Goal: Information Seeking & Learning: Find specific fact

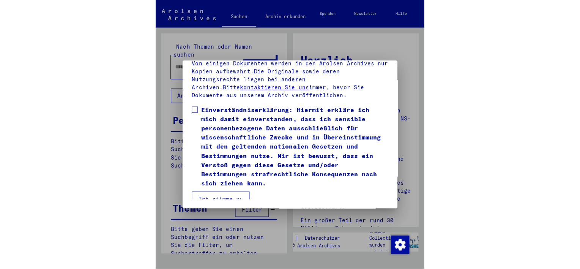
scroll to position [163, 0]
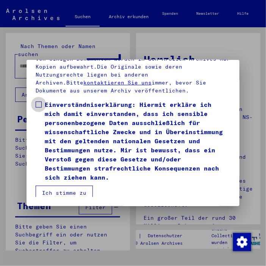
click at [36, 107] on span at bounding box center [39, 105] width 6 height 6
click at [73, 193] on button "Ich stimme zu" at bounding box center [64, 193] width 57 height 14
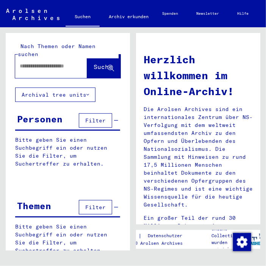
click at [34, 62] on input "text" at bounding box center [46, 66] width 53 height 8
type input "*********"
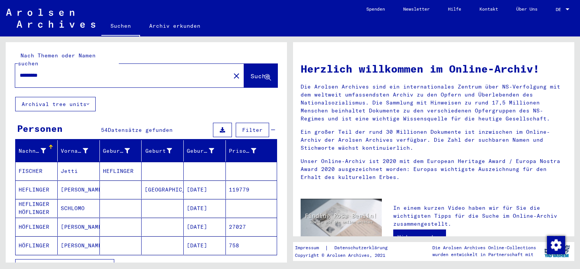
click at [33, 218] on mat-cell "HÖFLINGER" at bounding box center [37, 227] width 42 height 18
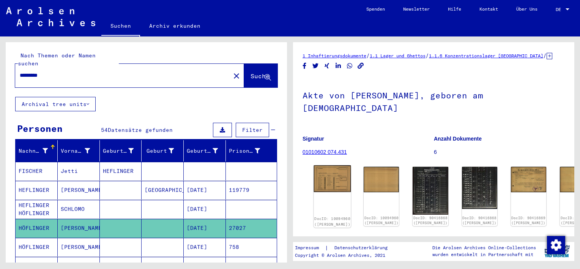
click at [266, 173] on img at bounding box center [332, 178] width 37 height 27
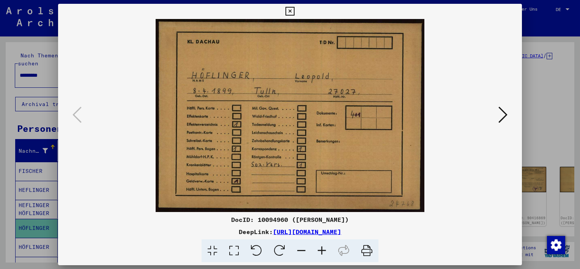
click at [266, 173] on img at bounding box center [290, 115] width 412 height 193
click at [266, 113] on icon at bounding box center [502, 115] width 9 height 18
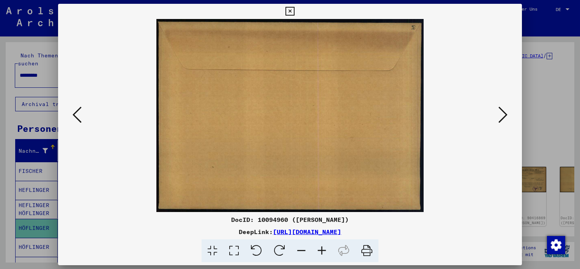
click at [266, 113] on icon at bounding box center [502, 115] width 9 height 18
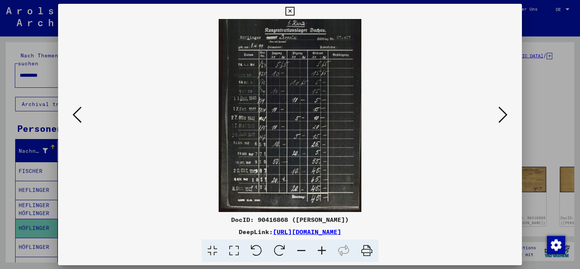
click at [266, 113] on icon at bounding box center [502, 115] width 9 height 18
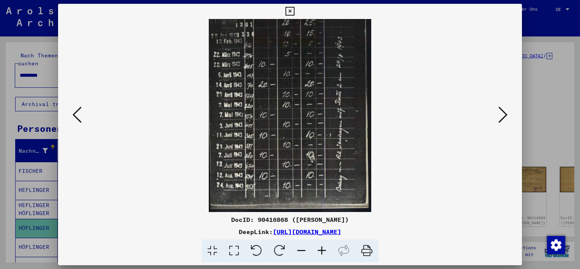
click at [266, 113] on icon at bounding box center [502, 115] width 9 height 18
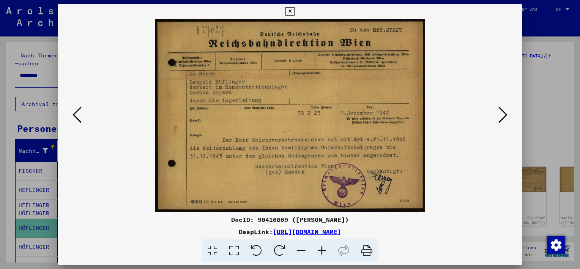
click at [266, 113] on icon at bounding box center [502, 115] width 9 height 18
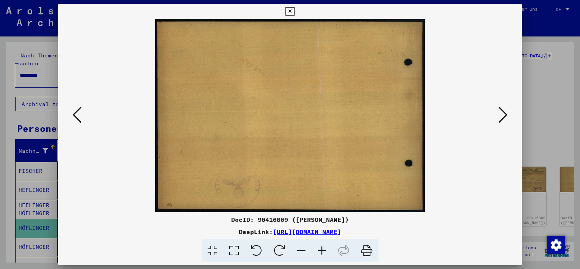
click at [266, 113] on icon at bounding box center [502, 115] width 9 height 18
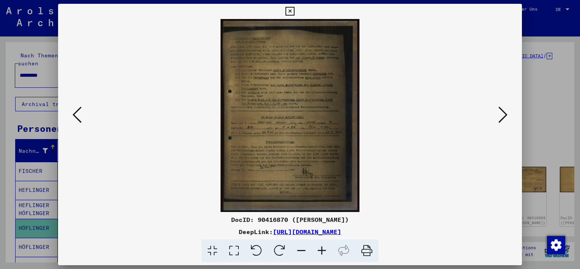
click at [266, 251] on icon at bounding box center [322, 250] width 20 height 23
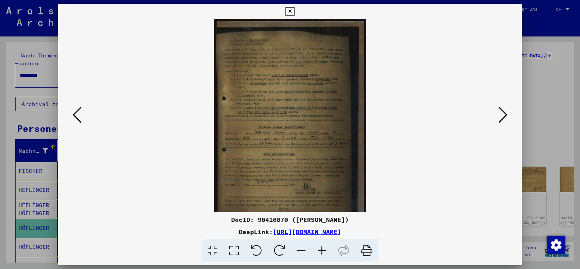
click at [266, 251] on icon at bounding box center [322, 250] width 20 height 23
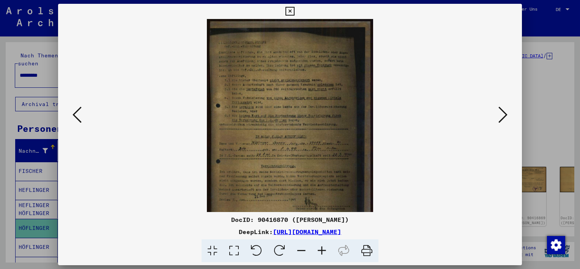
click at [266, 251] on icon at bounding box center [322, 250] width 20 height 23
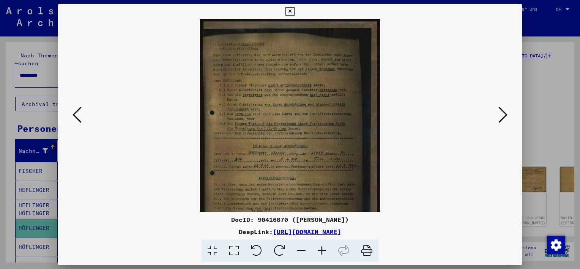
click at [266, 251] on icon at bounding box center [322, 250] width 20 height 23
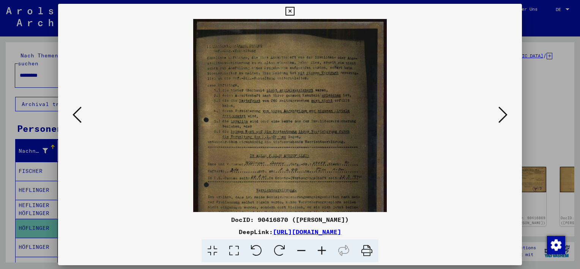
click at [266, 251] on icon at bounding box center [322, 250] width 20 height 23
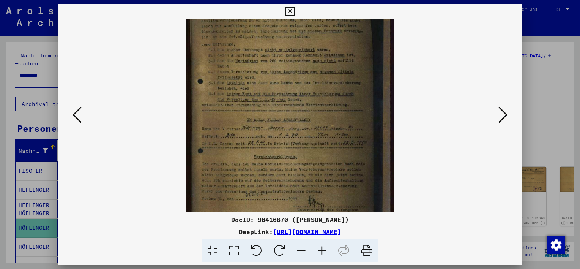
scroll to position [49, 0]
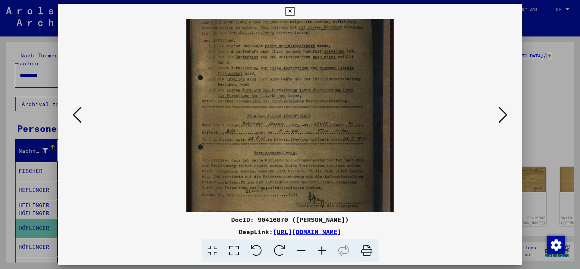
drag, startPoint x: 304, startPoint y: 124, endPoint x: 305, endPoint y: 75, distance: 49.0
click at [266, 75] on img at bounding box center [289, 114] width 207 height 288
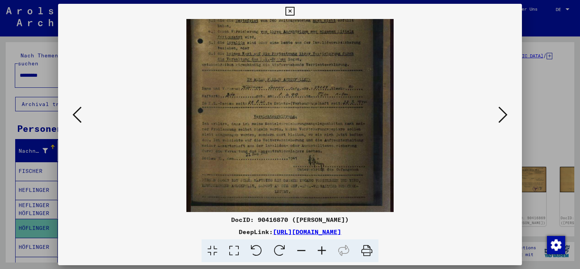
scroll to position [95, 0]
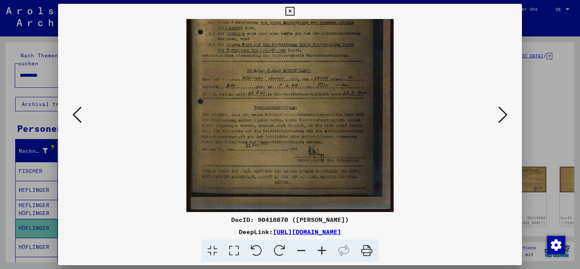
drag, startPoint x: 289, startPoint y: 118, endPoint x: 274, endPoint y: 60, distance: 59.5
click at [266, 60] on img at bounding box center [289, 68] width 207 height 288
click at [266, 109] on icon at bounding box center [502, 115] width 9 height 18
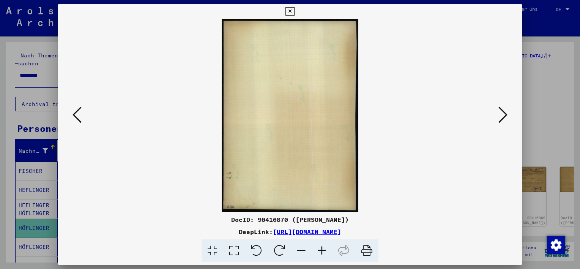
click at [266, 109] on icon at bounding box center [502, 115] width 9 height 18
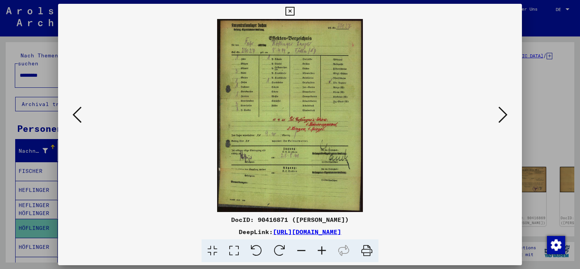
click at [266, 112] on icon at bounding box center [502, 115] width 9 height 18
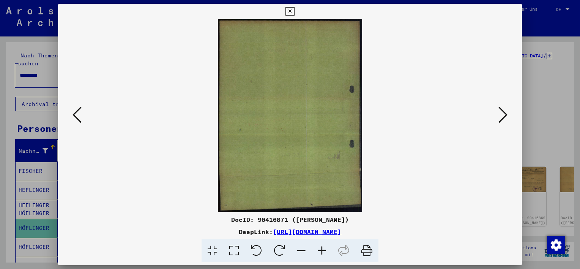
click at [266, 112] on icon at bounding box center [502, 115] width 9 height 18
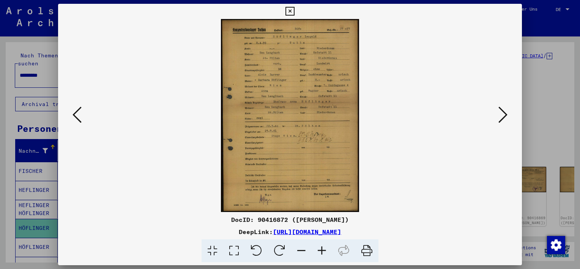
click at [266, 113] on icon at bounding box center [502, 115] width 9 height 18
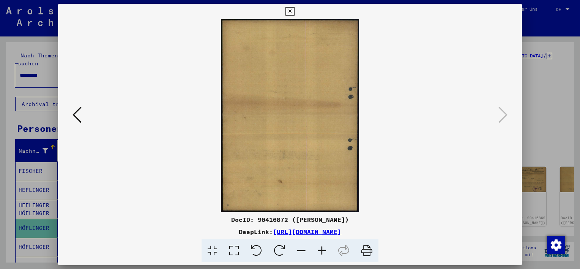
click at [266, 10] on icon at bounding box center [289, 11] width 9 height 9
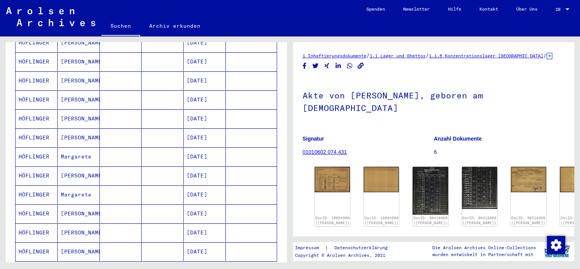
scroll to position [380, 0]
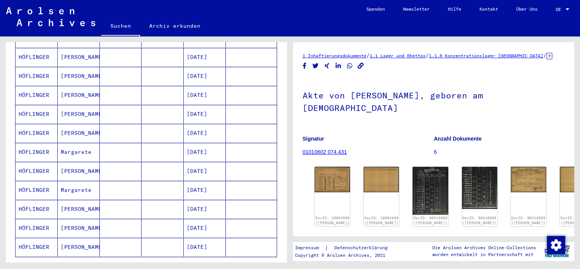
click at [32, 219] on mat-cell "HÖFLINGER" at bounding box center [37, 228] width 42 height 19
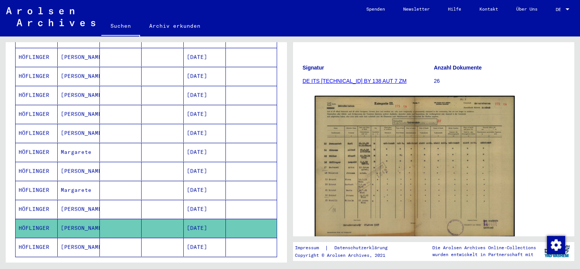
scroll to position [114, 0]
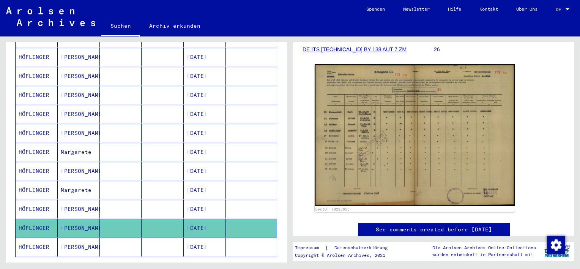
click at [40, 236] on icon at bounding box center [31, 238] width 19 height 30
click at [32, 235] on icon at bounding box center [31, 238] width 19 height 30
click at [39, 219] on mat-cell "HÖFLINGER" at bounding box center [37, 228] width 42 height 19
click at [39, 200] on mat-cell "HÖFLINGER" at bounding box center [37, 209] width 42 height 19
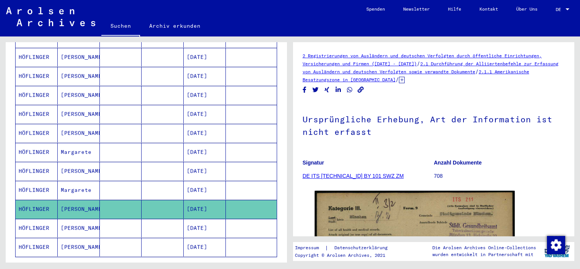
click at [34, 231] on icon at bounding box center [31, 238] width 19 height 30
click at [26, 231] on icon at bounding box center [31, 238] width 19 height 30
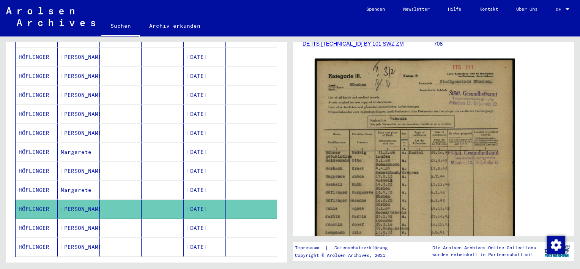
scroll to position [152, 0]
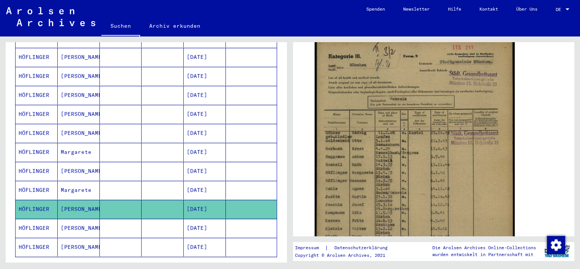
click at [29, 236] on icon at bounding box center [31, 238] width 19 height 30
click at [26, 234] on icon at bounding box center [31, 238] width 19 height 30
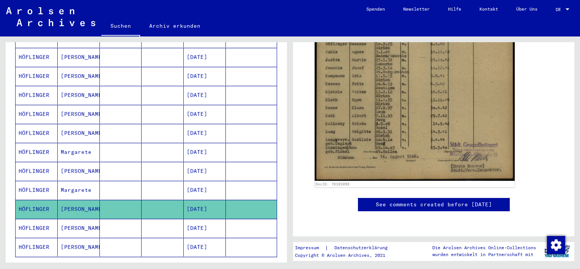
scroll to position [511, 0]
click at [36, 219] on mat-cell "HÖFLINGER" at bounding box center [37, 228] width 42 height 19
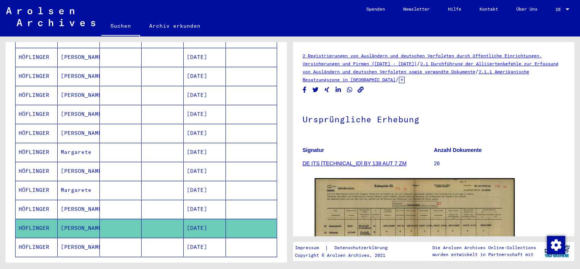
drag, startPoint x: 36, startPoint y: 214, endPoint x: 33, endPoint y: 238, distance: 23.7
click at [33, 238] on icon at bounding box center [31, 238] width 19 height 30
click at [38, 232] on icon at bounding box center [31, 238] width 19 height 30
click at [49, 219] on mat-cell "HÖFLINGER" at bounding box center [37, 228] width 42 height 19
click at [257, 162] on mat-cell at bounding box center [251, 171] width 51 height 19
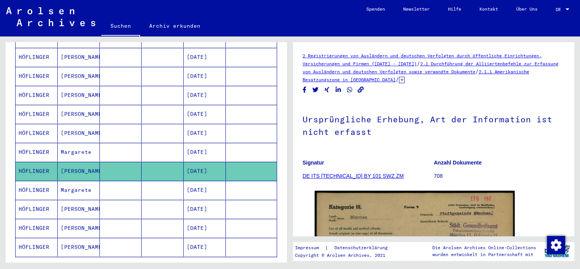
click at [25, 232] on icon at bounding box center [31, 238] width 19 height 30
drag, startPoint x: 35, startPoint y: 213, endPoint x: 39, endPoint y: 210, distance: 4.4
click at [39, 219] on mat-cell "HÖFLINGER" at bounding box center [37, 228] width 42 height 19
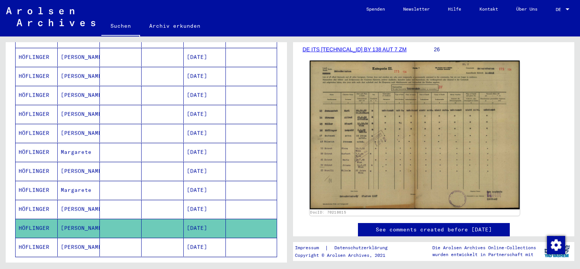
click at [266, 120] on img at bounding box center [415, 134] width 210 height 148
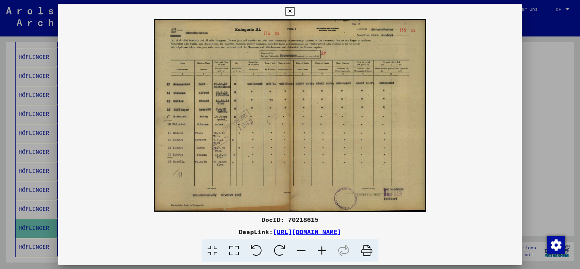
click at [266, 13] on icon at bounding box center [289, 11] width 9 height 9
